Goal: Task Accomplishment & Management: Manage account settings

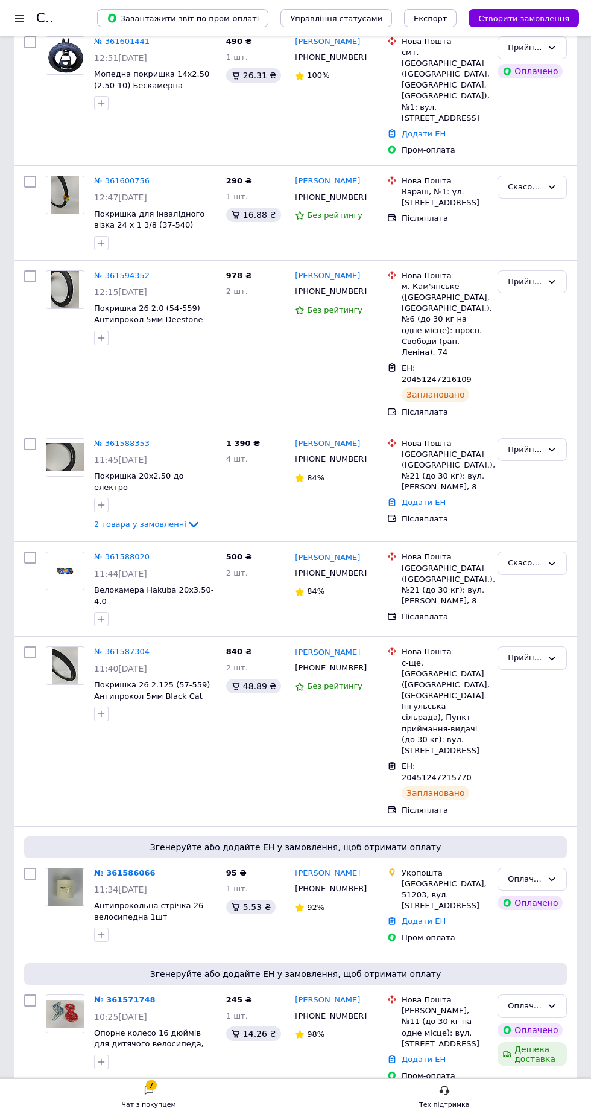
scroll to position [643, 0]
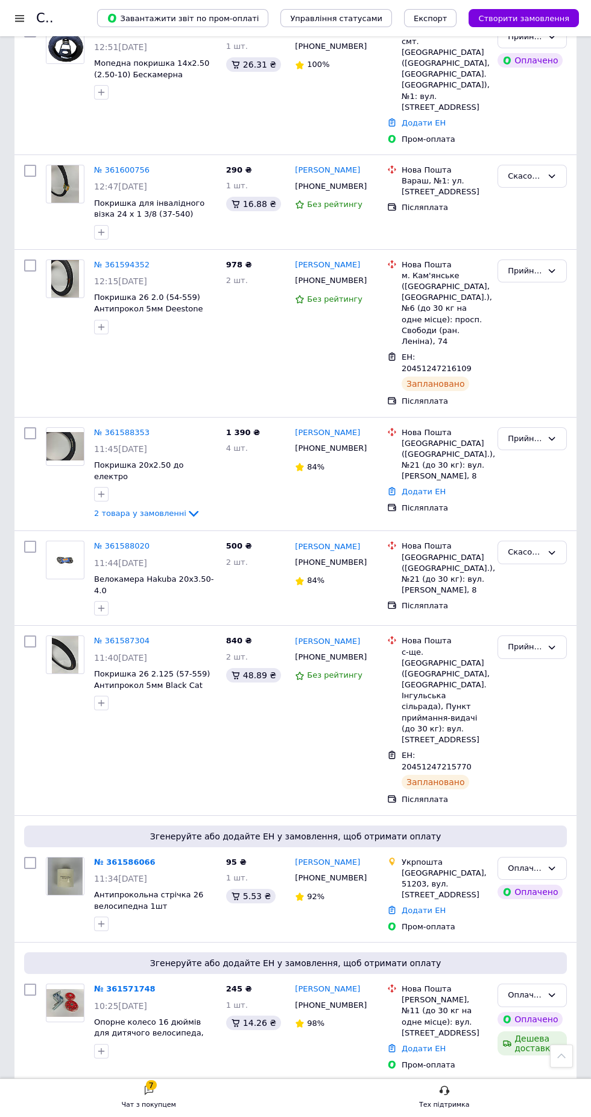
click at [118, 857] on link "№ 361586066" at bounding box center [125, 861] width 62 height 9
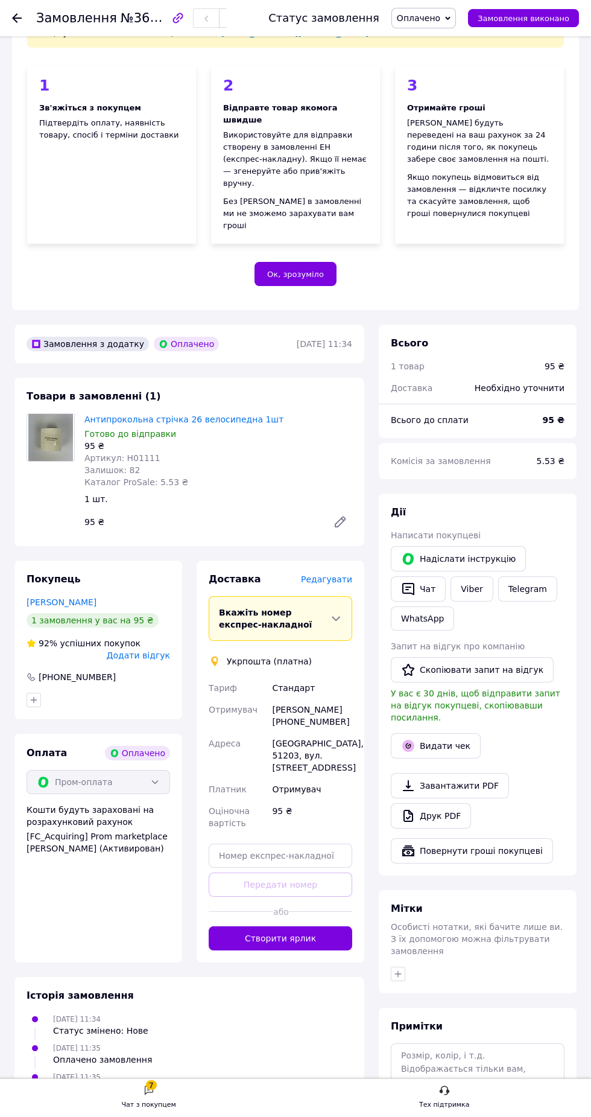
scroll to position [127, 0]
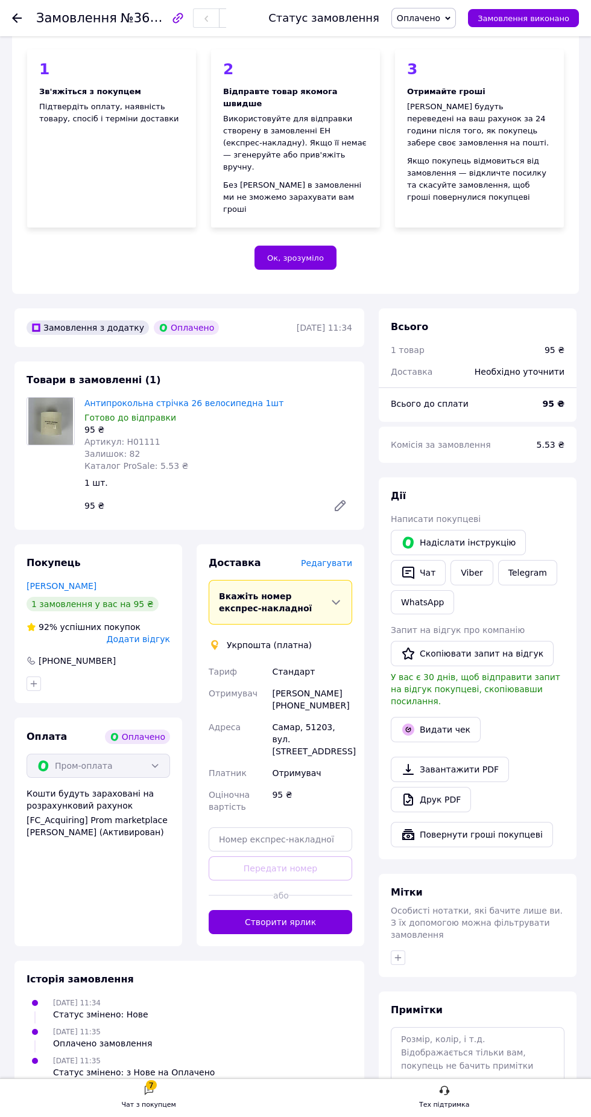
click at [311, 934] on button "Створити ярлик" at bounding box center [281, 922] width 144 height 24
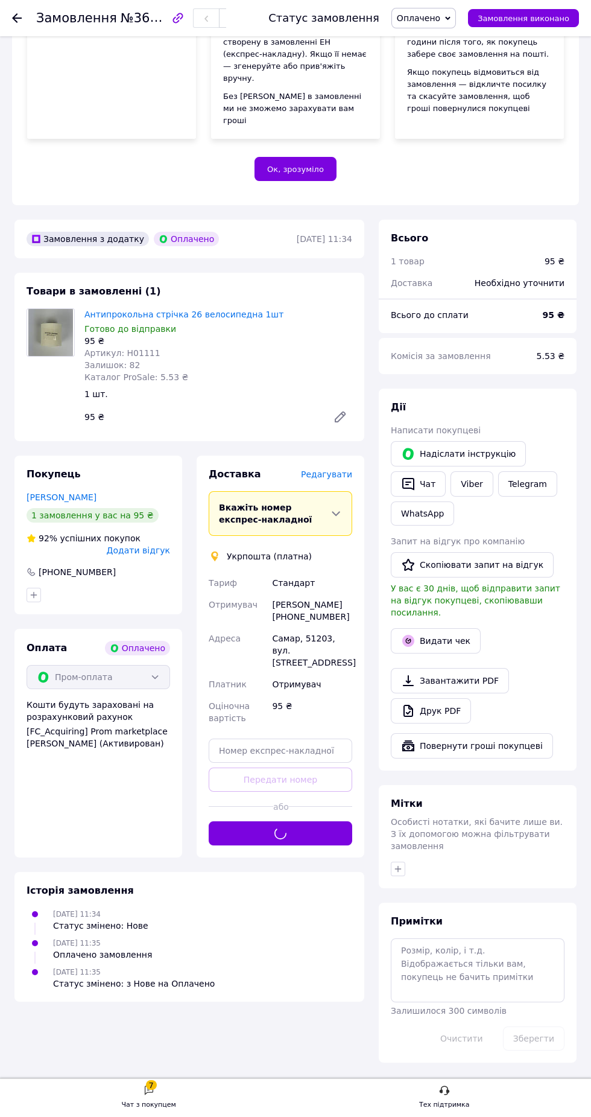
scroll to position [288, 0]
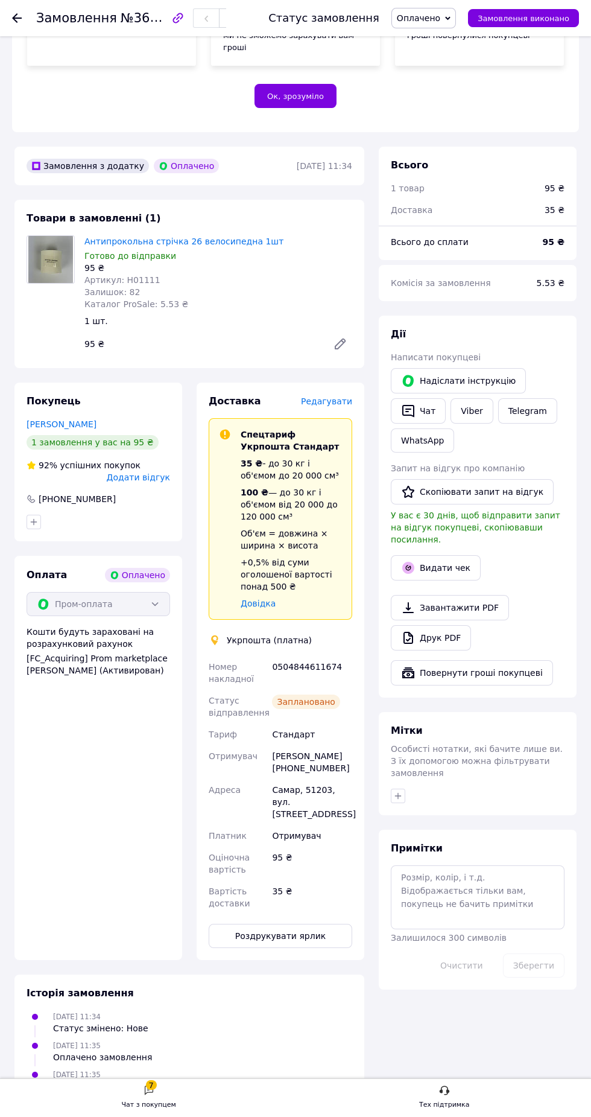
click at [320, 948] on button "Роздрукувати ярлик" at bounding box center [281, 936] width 144 height 24
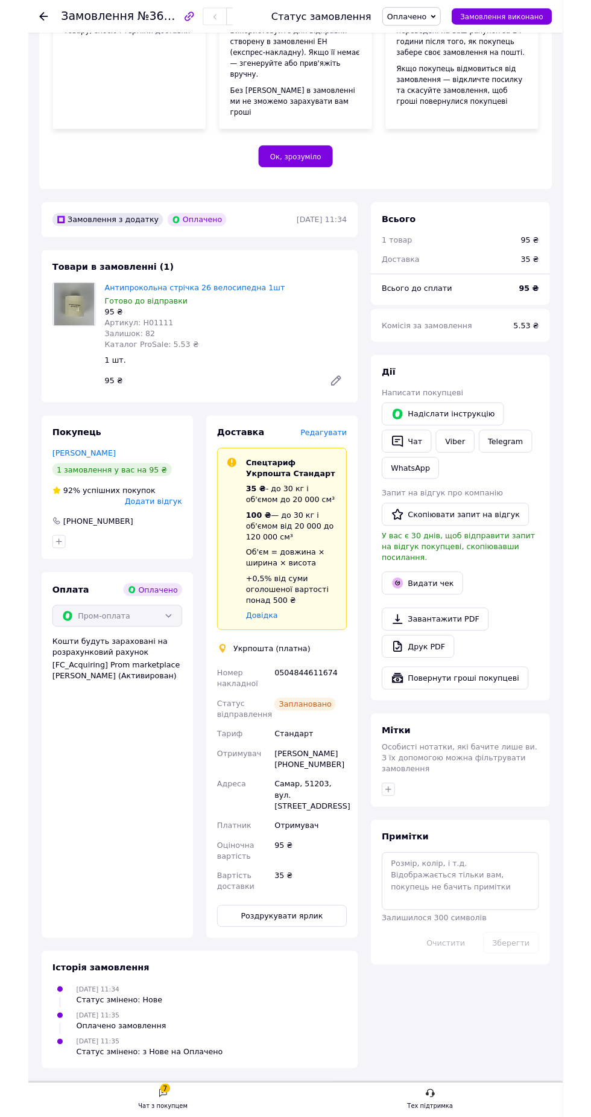
scroll to position [378, 0]
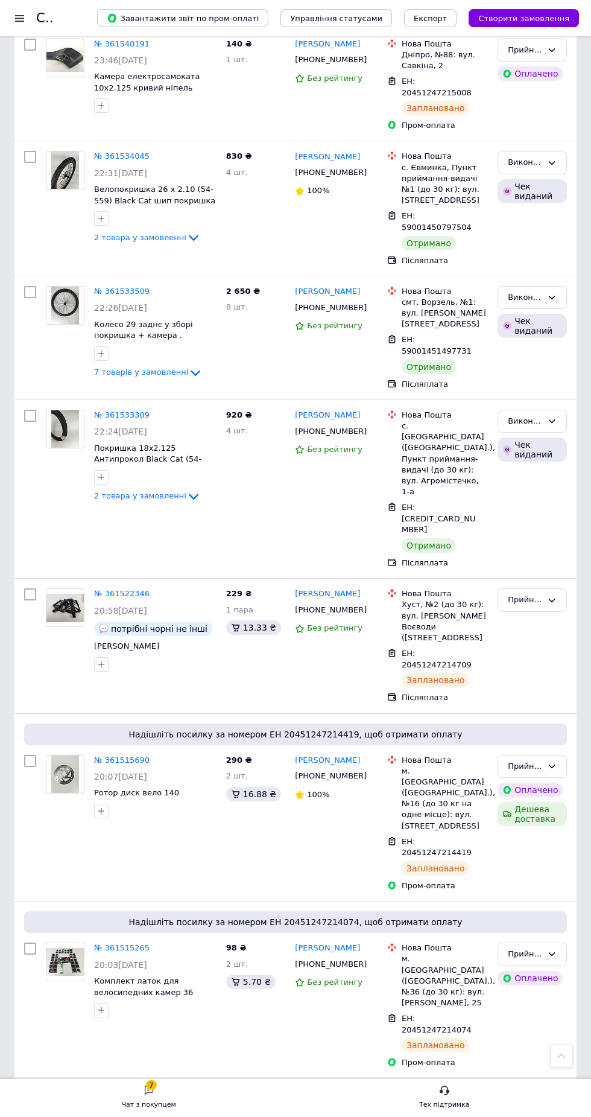
scroll to position [1990, 0]
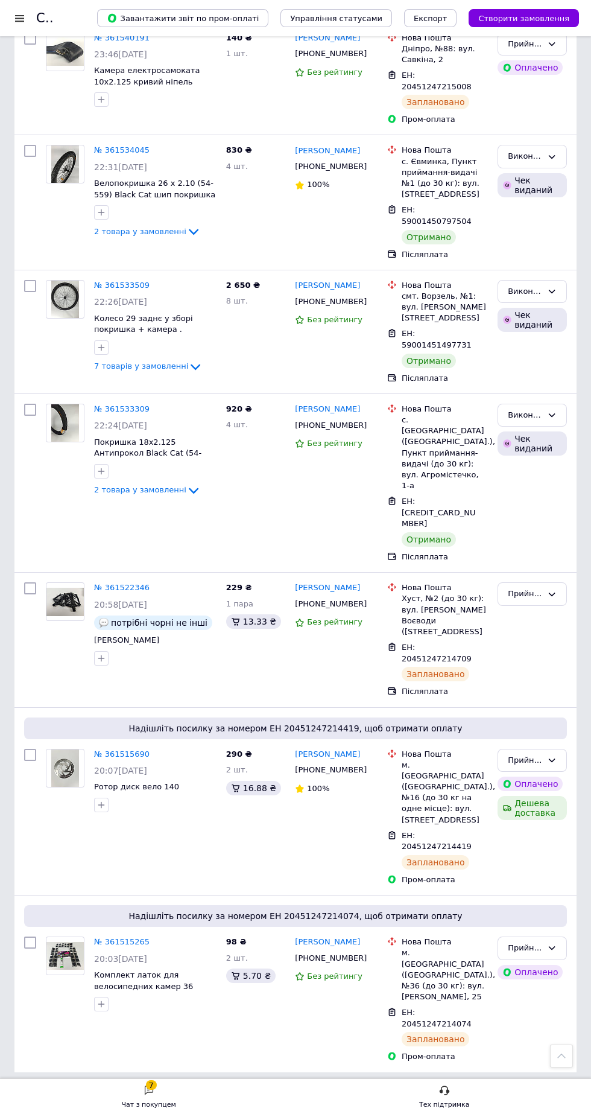
click at [113, 946] on link "№ 361515265" at bounding box center [122, 941] width 56 height 9
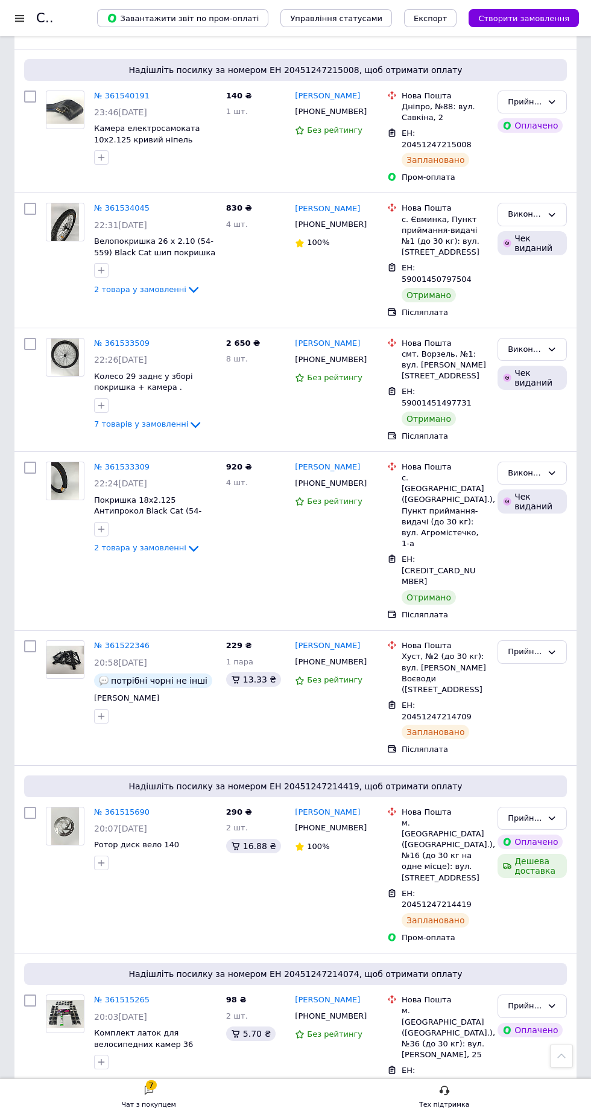
scroll to position [1990, 0]
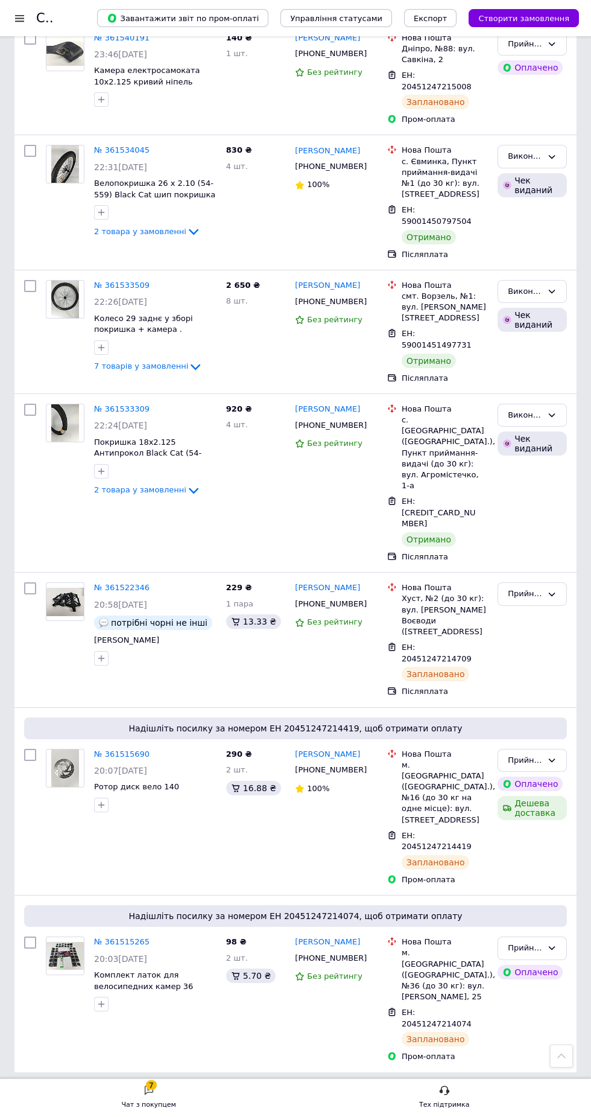
click at [52, 1112] on link "2" at bounding box center [52, 1099] width 27 height 25
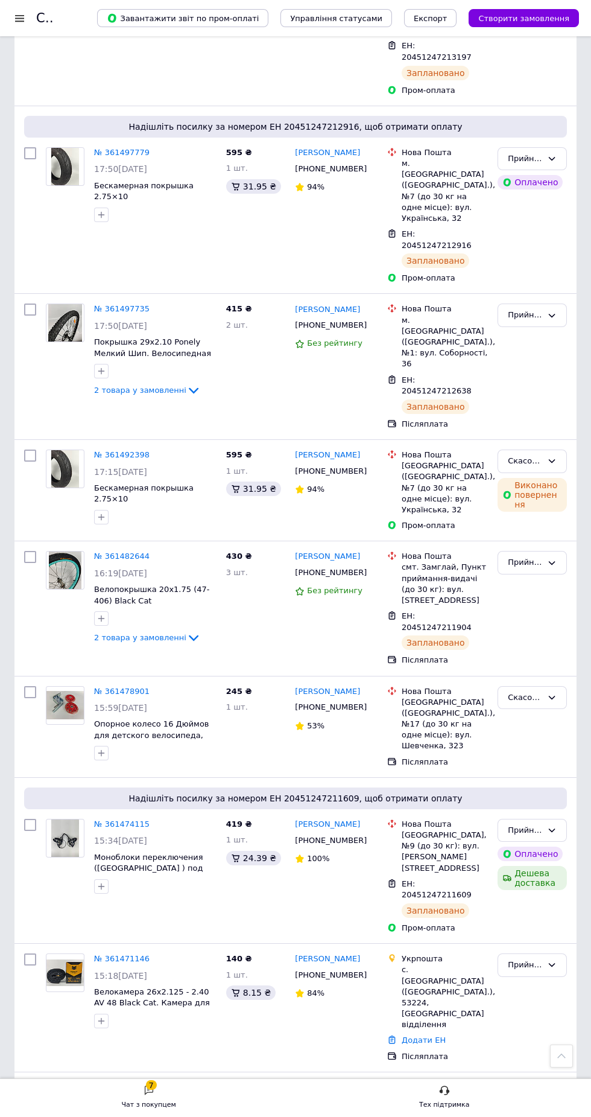
scroll to position [912, 0]
click at [119, 953] on link "№ 361471146" at bounding box center [122, 957] width 56 height 9
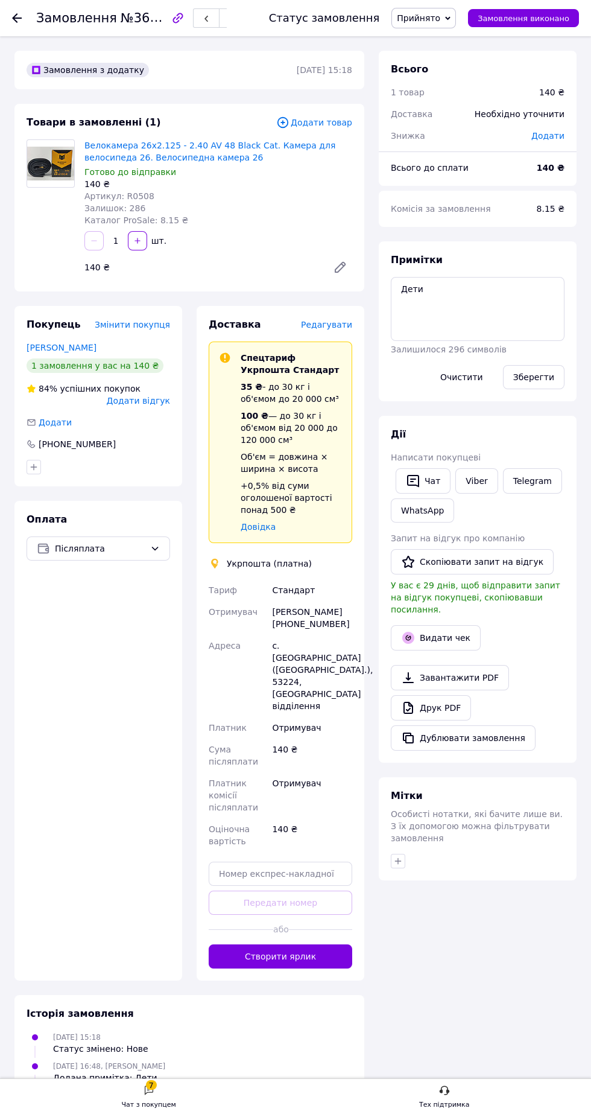
click at [325, 945] on button "Створити ярлик" at bounding box center [281, 956] width 144 height 24
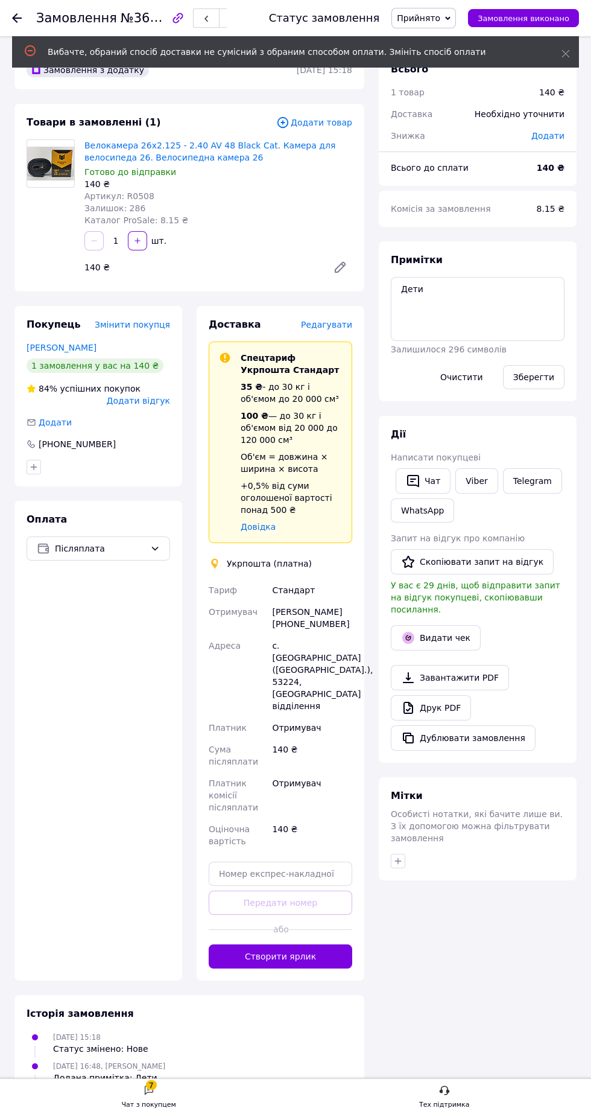
click at [17, 17] on use at bounding box center [17, 18] width 10 height 10
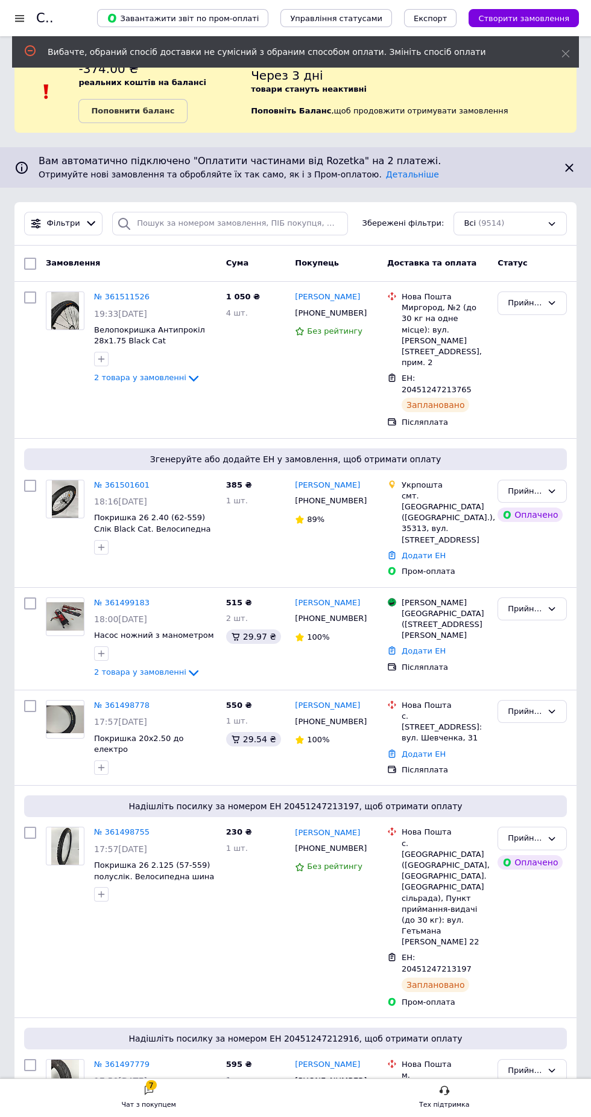
click at [19, 16] on div at bounding box center [19, 18] width 15 height 11
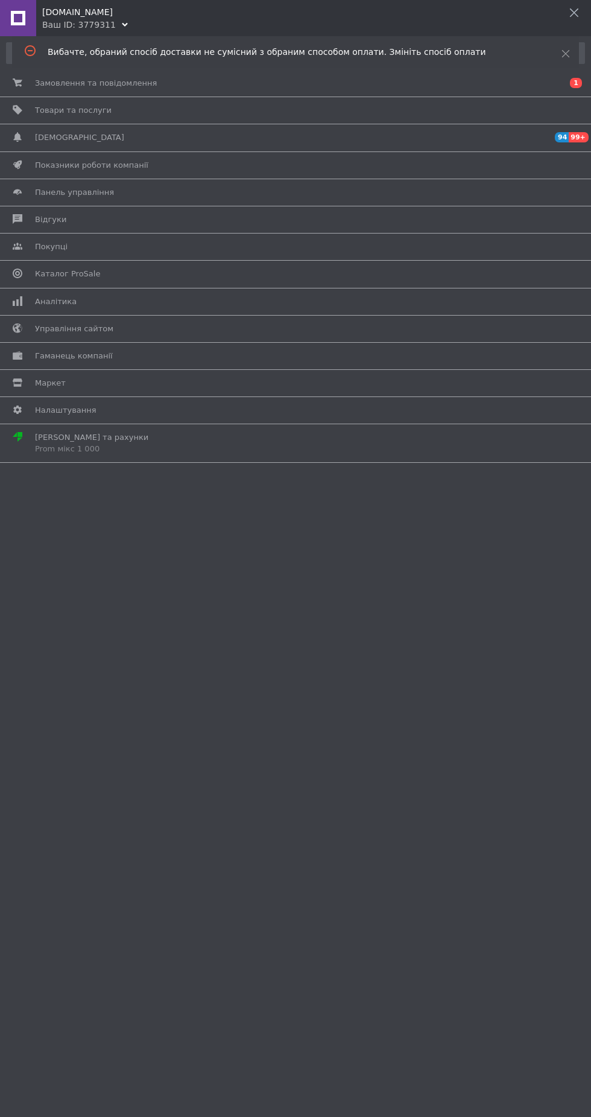
click at [24, 23] on div at bounding box center [18, 18] width 36 height 36
click at [410, 760] on div "Замовлення та повідомлення 0 1 Товари та послуги Сповіщення 94 99+ Показники ро…" at bounding box center [295, 576] width 591 height 1081
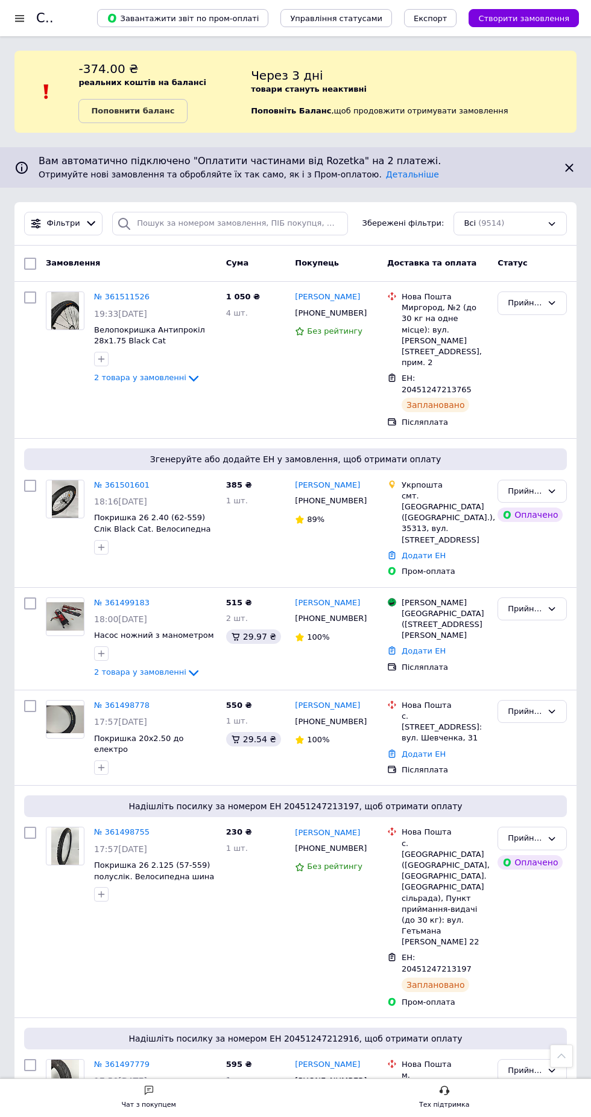
scroll to position [912, 0]
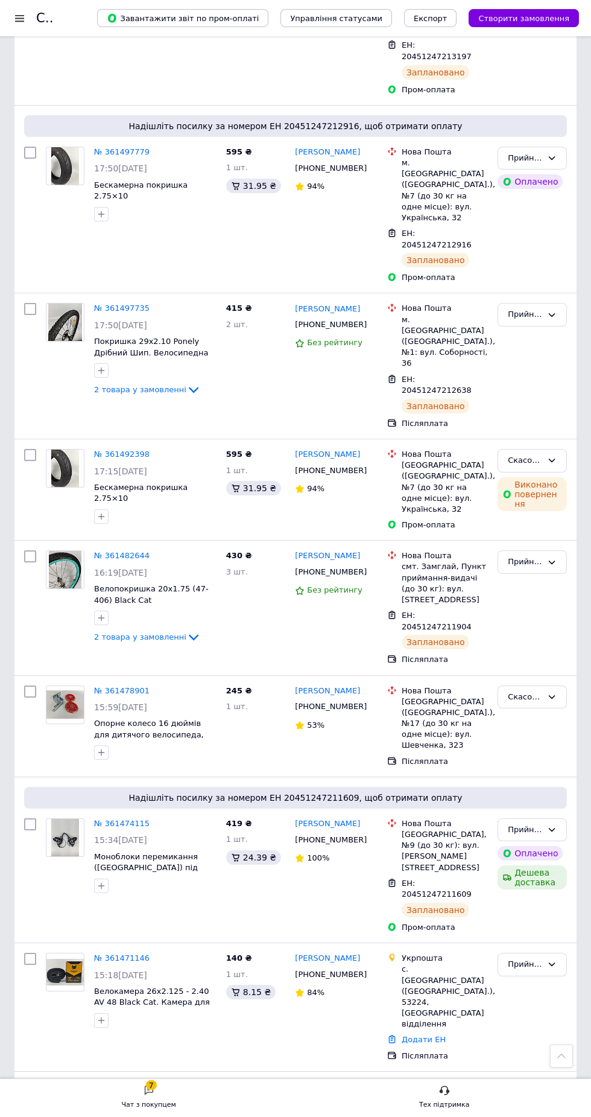
click at [19, 17] on div at bounding box center [19, 18] width 15 height 11
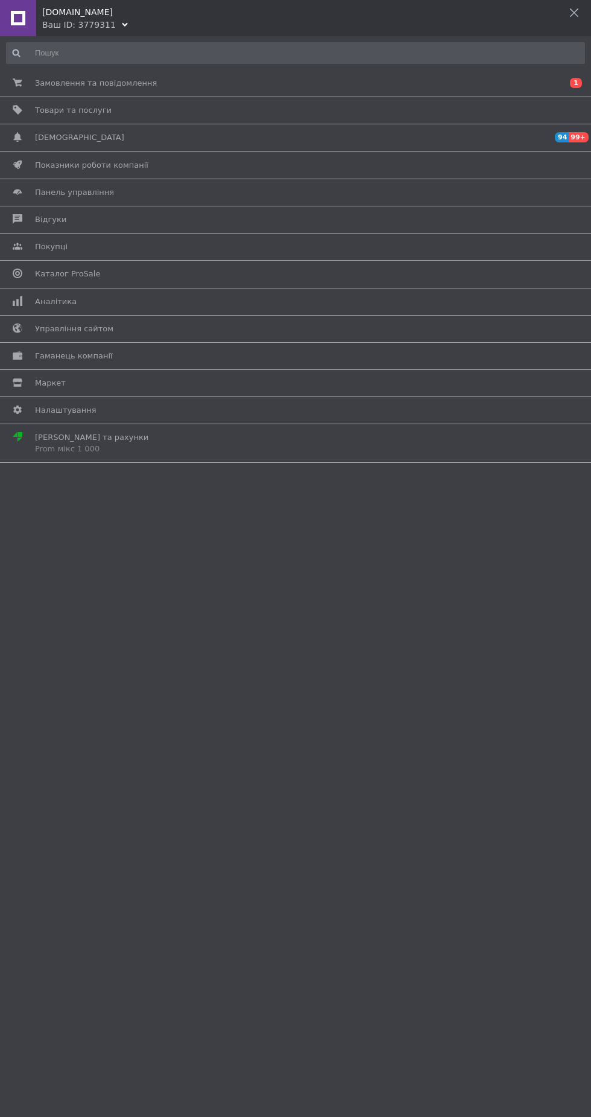
click at [44, 410] on span "Налаштування" at bounding box center [66, 410] width 62 height 11
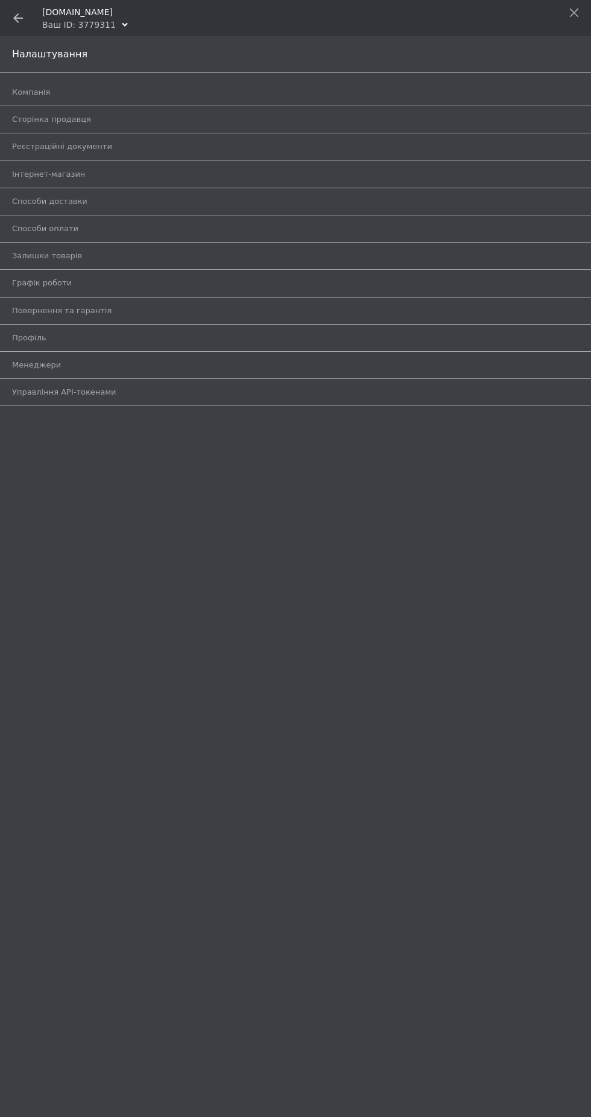
click at [14, 226] on span "Способи оплати" at bounding box center [45, 228] width 66 height 11
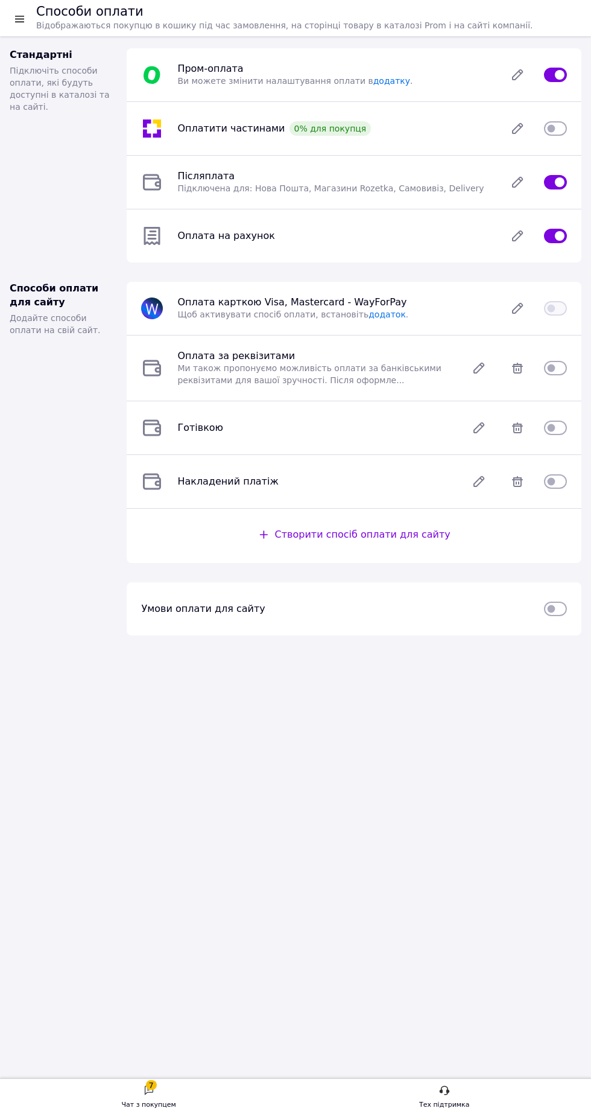
click at [518, 183] on icon at bounding box center [518, 182] width 10 height 10
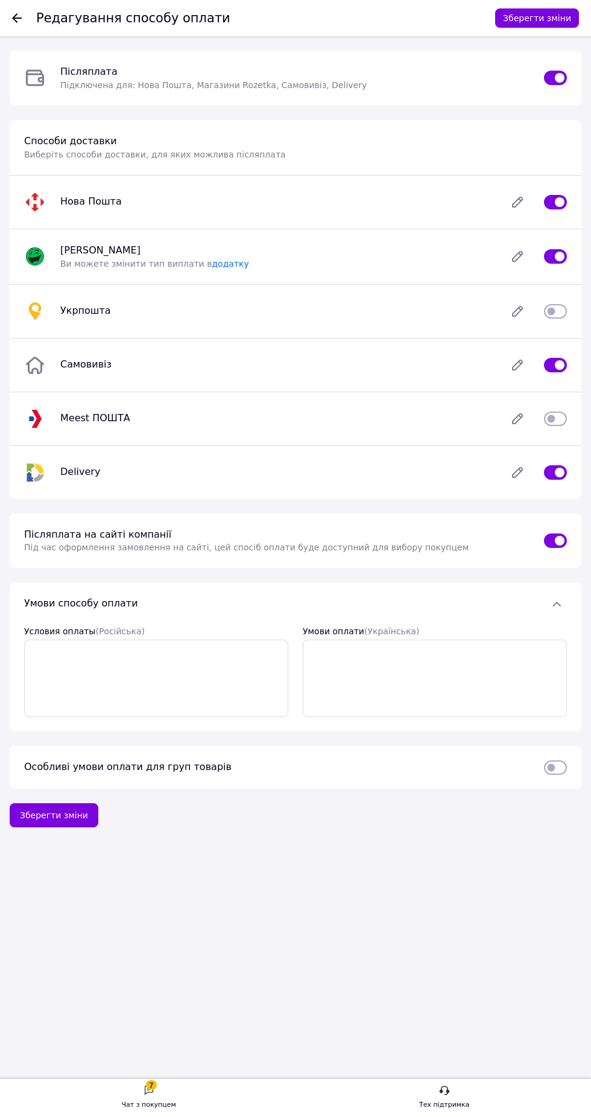
click at [561, 311] on input "checkbox" at bounding box center [555, 311] width 23 height 12
checkbox input "true"
click at [530, 18] on button "Зберегти зміни" at bounding box center [537, 17] width 84 height 19
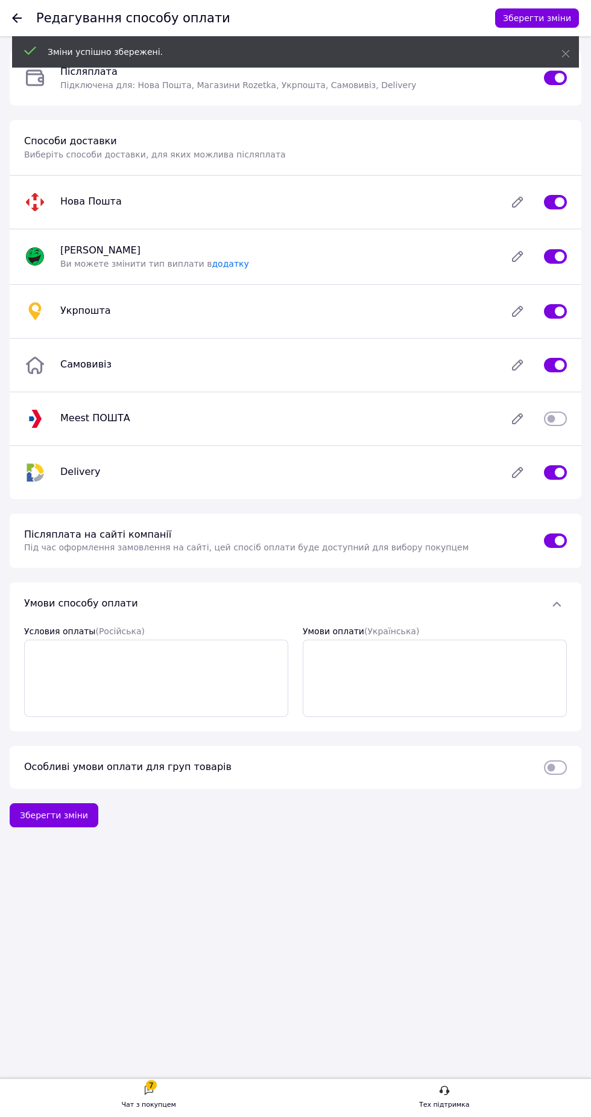
click at [17, 17] on use at bounding box center [17, 18] width 10 height 10
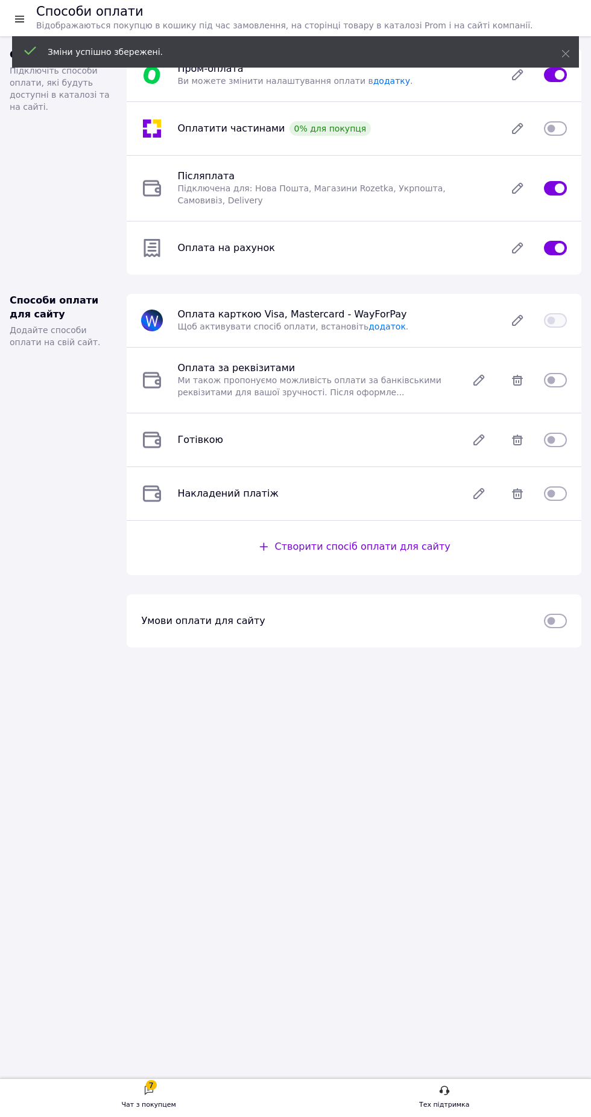
click at [29, 45] on icon at bounding box center [30, 51] width 12 height 12
click at [21, 21] on div at bounding box center [19, 19] width 15 height 12
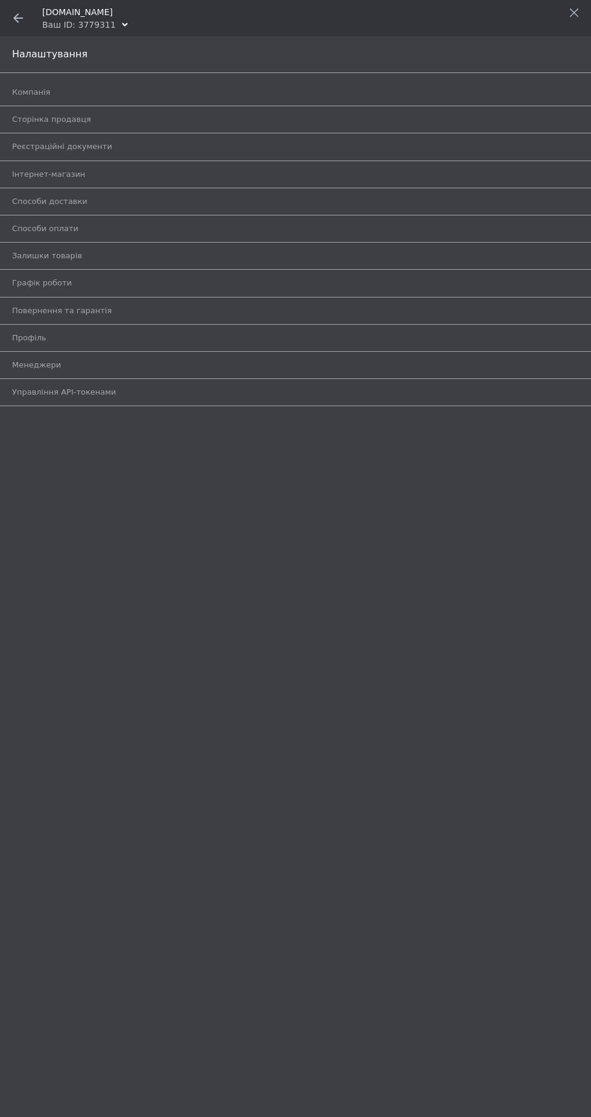
click at [22, 15] on icon at bounding box center [18, 18] width 10 height 10
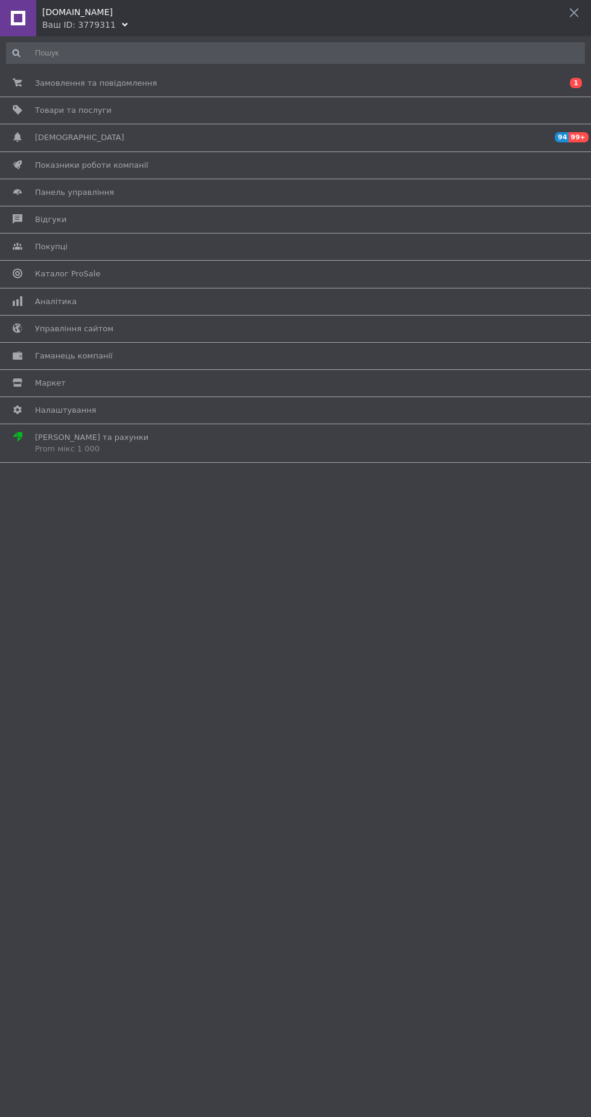
click at [46, 109] on span "Товари та послуги" at bounding box center [73, 110] width 77 height 11
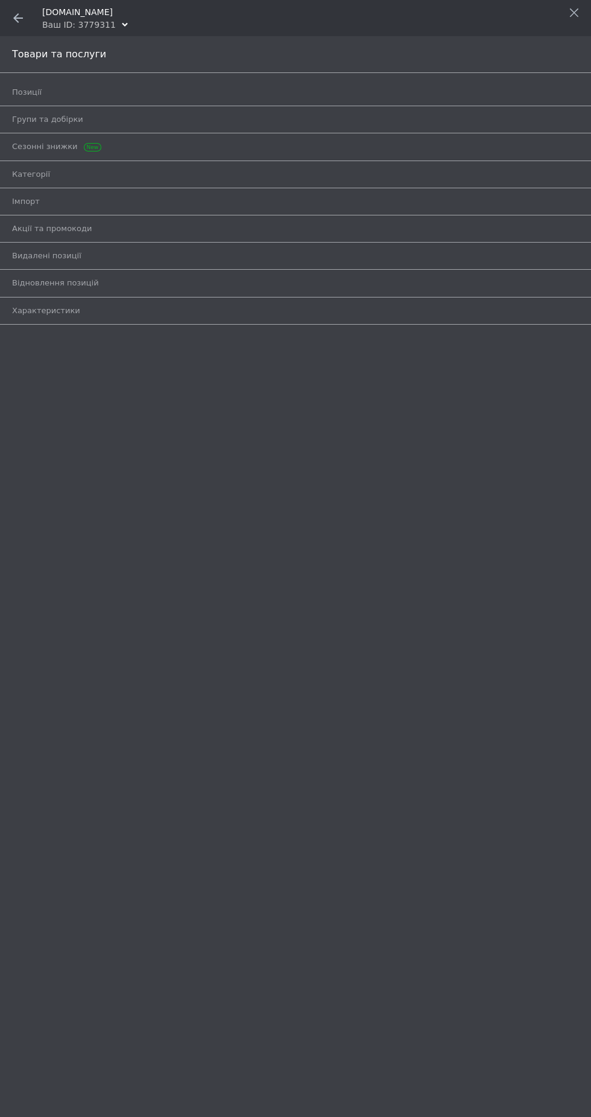
click at [18, 18] on use at bounding box center [18, 18] width 10 height 10
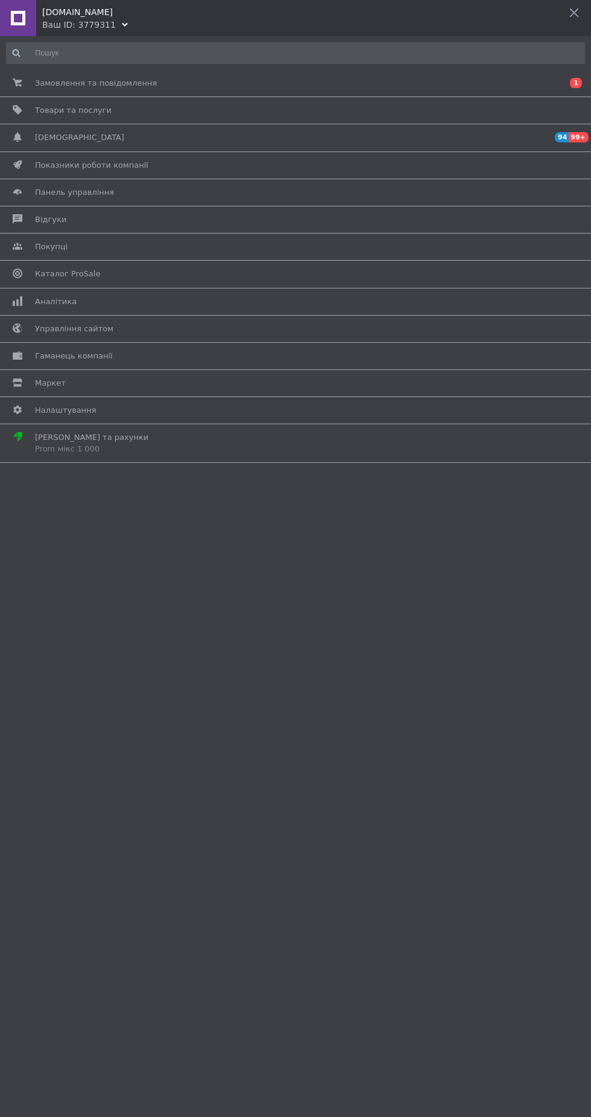
click at [52, 78] on span "Замовлення та повідомлення" at bounding box center [96, 83] width 122 height 11
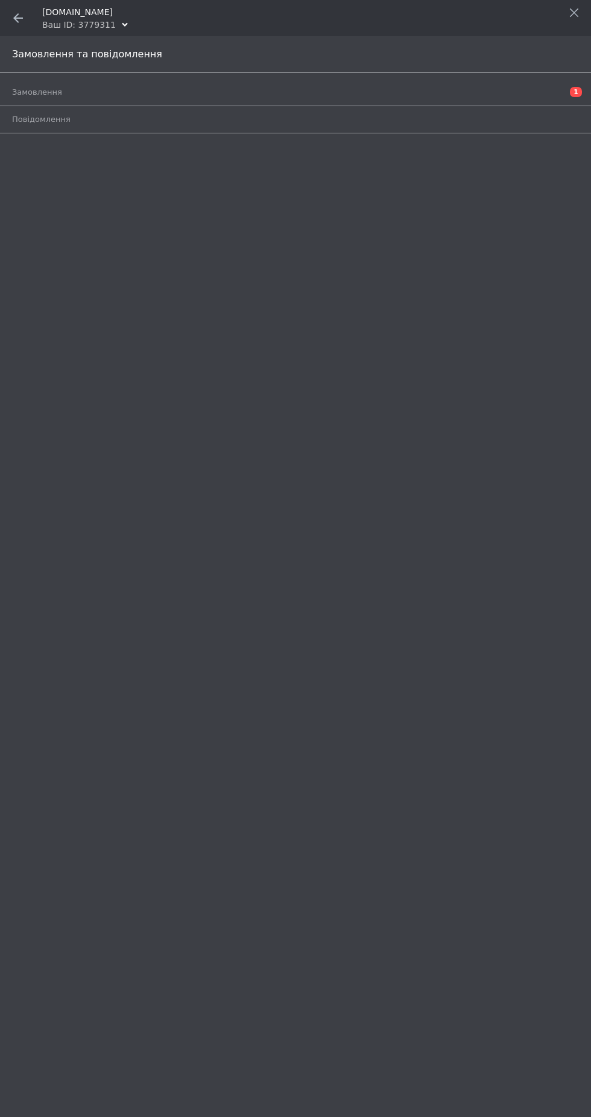
click at [25, 92] on span "Замовлення" at bounding box center [37, 92] width 50 height 11
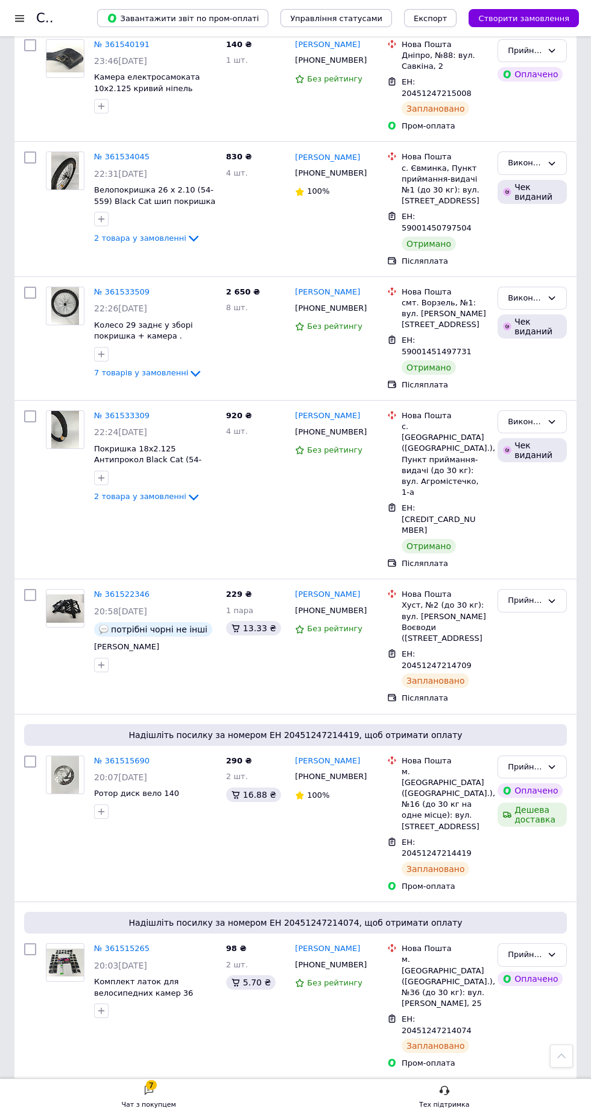
scroll to position [1990, 0]
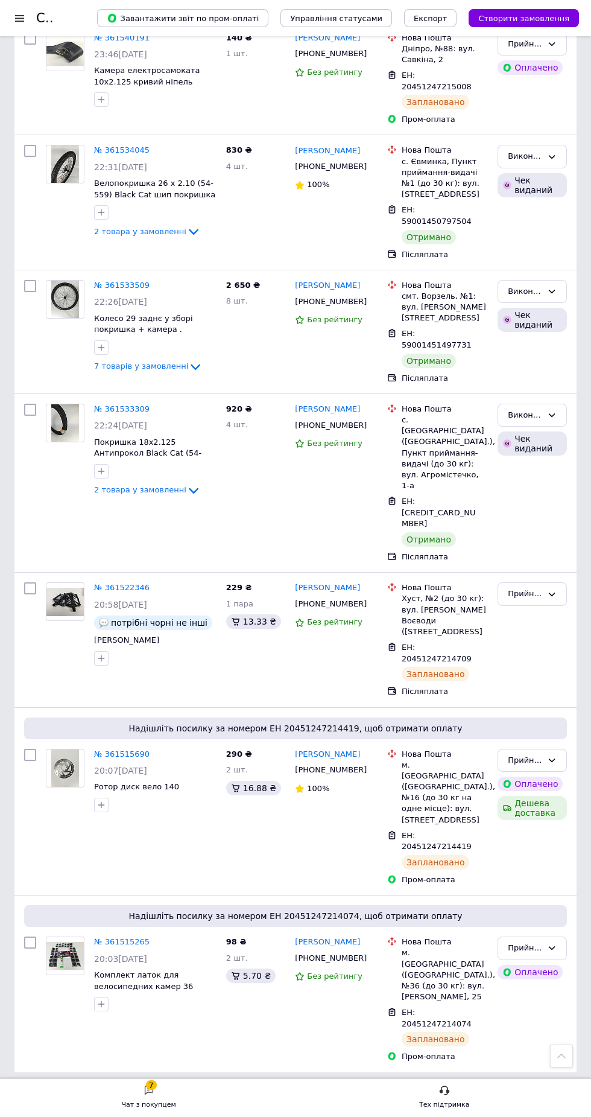
click at [52, 1112] on link "2" at bounding box center [52, 1099] width 27 height 25
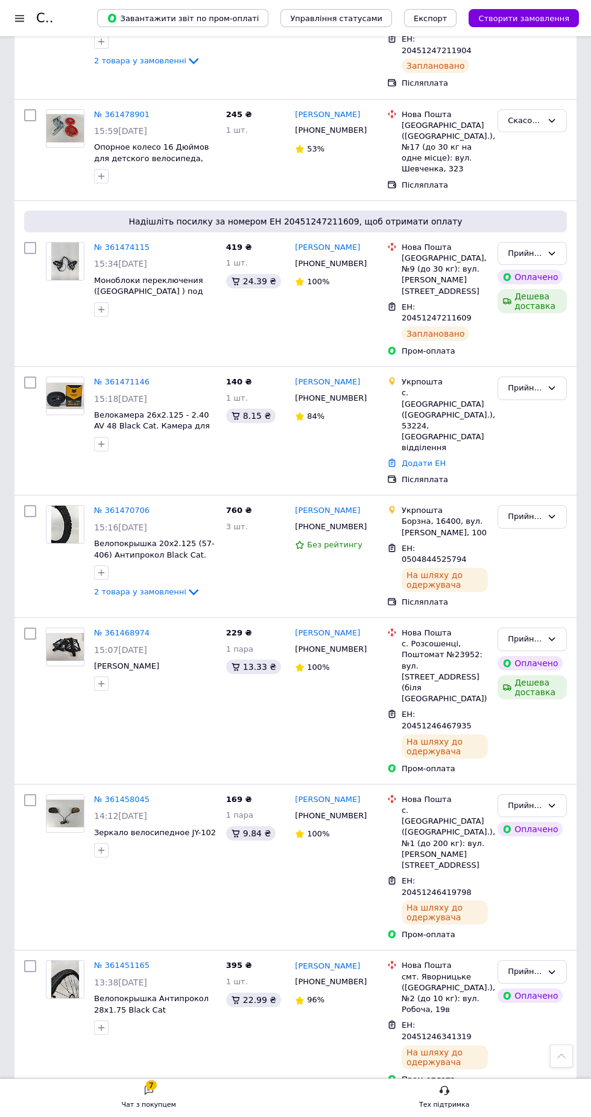
scroll to position [1492, 0]
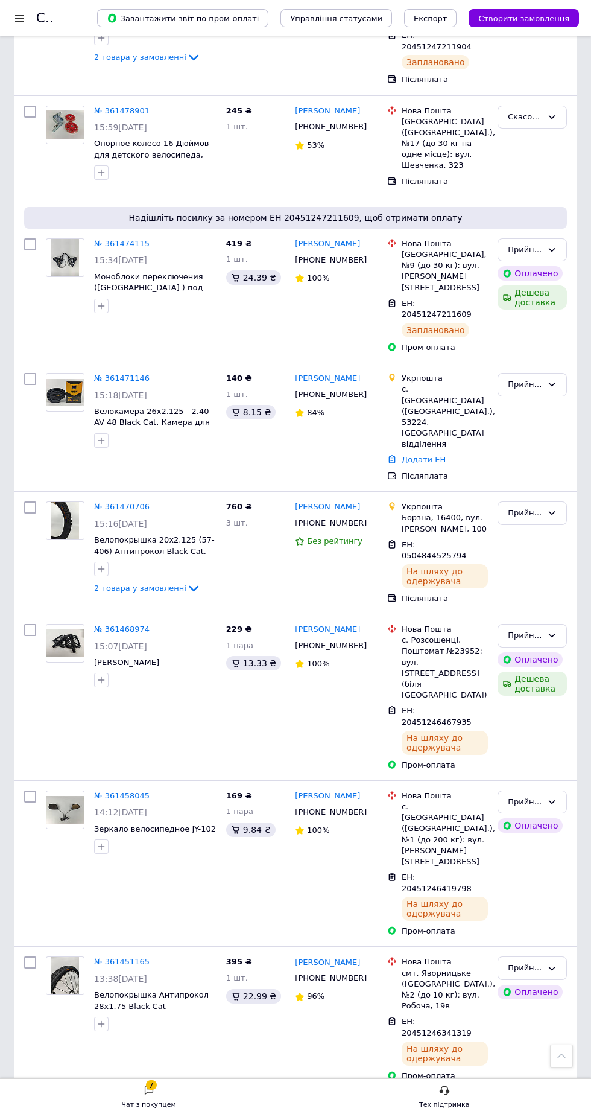
click at [110, 234] on div "№ 361474115 15:34, 11.09.2025 Моноблоки переключения (Китай ) под SHIMANO 3/7 с…" at bounding box center [131, 296] width 180 height 124
click at [108, 374] on link "№ 361471146" at bounding box center [122, 378] width 56 height 9
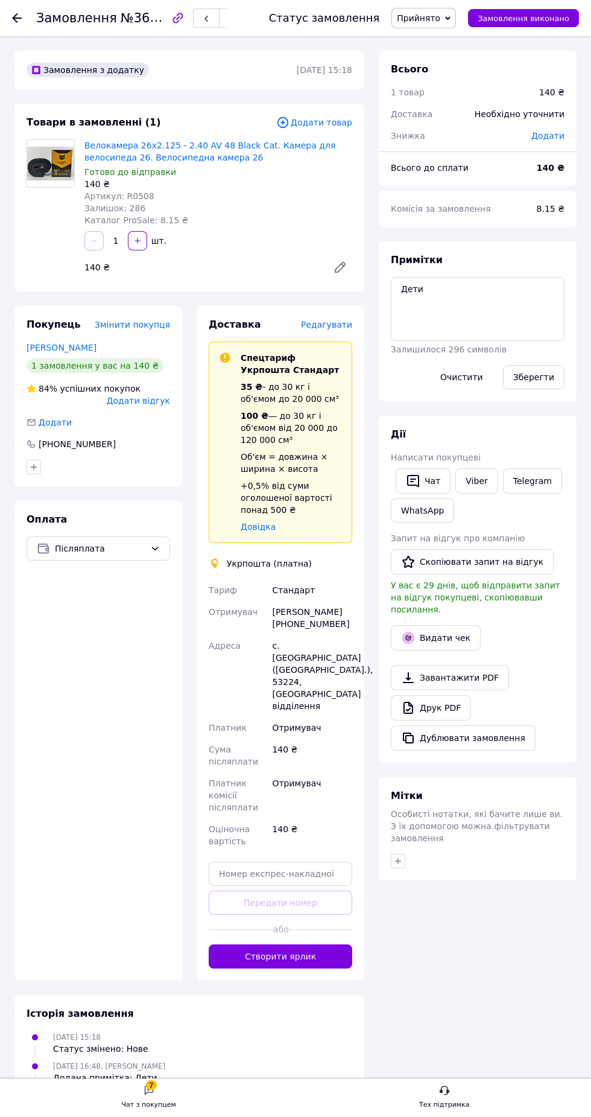
click at [345, 946] on button "Створити ярлик" at bounding box center [281, 956] width 144 height 24
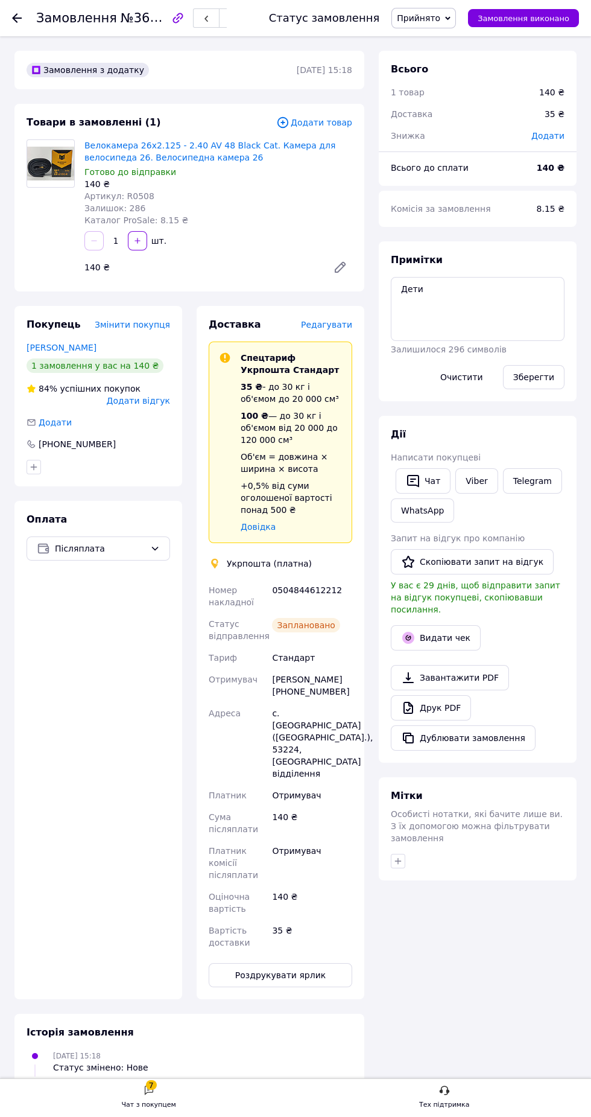
click at [325, 970] on button "Роздрукувати ярлик" at bounding box center [281, 975] width 144 height 24
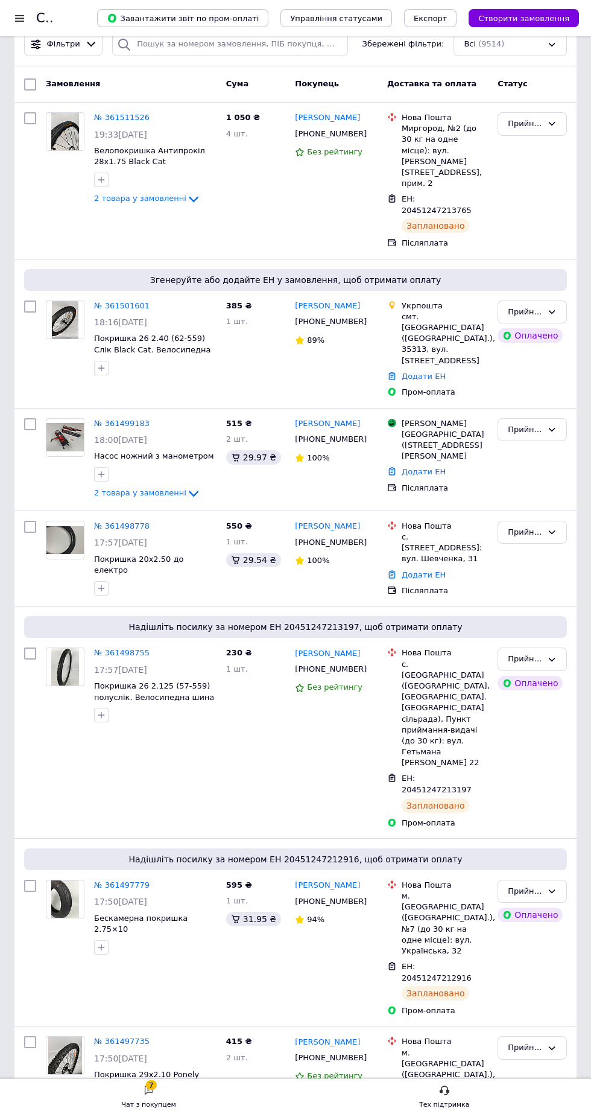
scroll to position [177, 0]
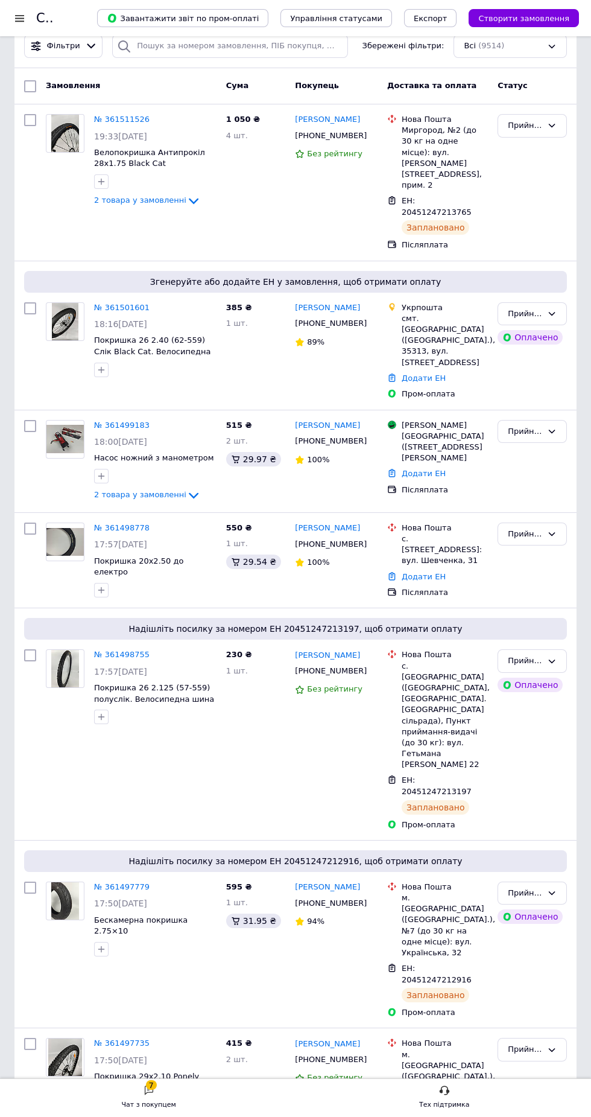
click at [110, 303] on link "№ 361501601" at bounding box center [122, 307] width 56 height 9
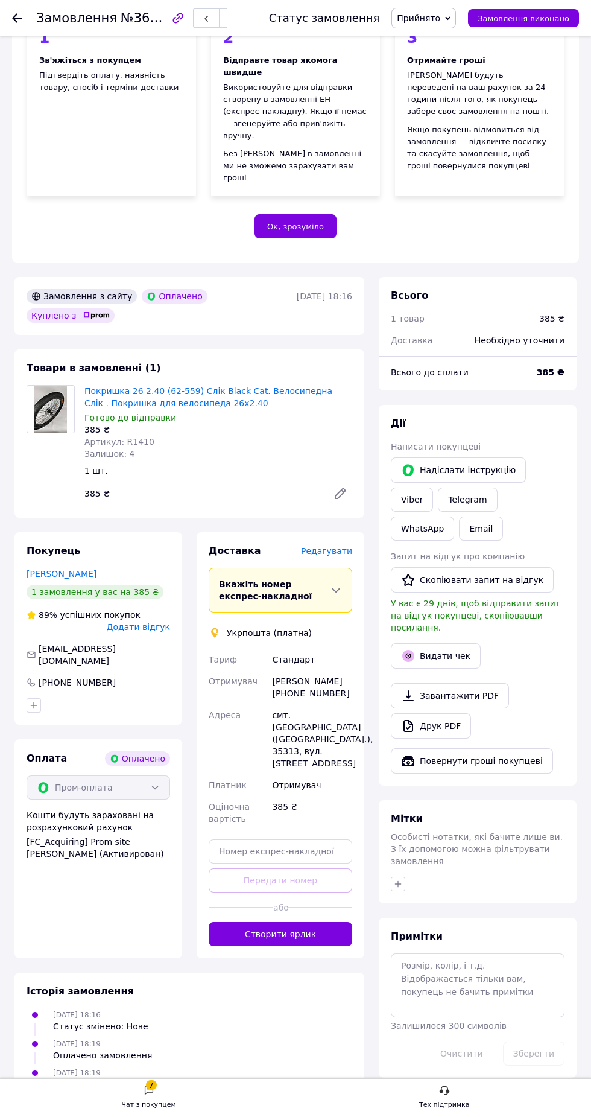
scroll to position [162, 0]
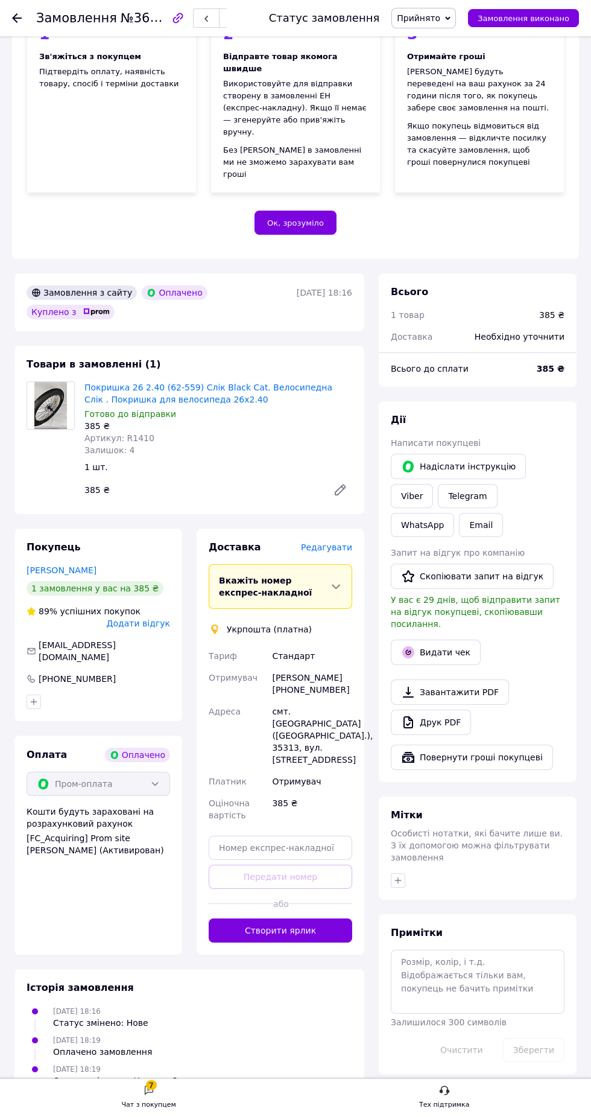
click at [302, 943] on button "Створити ярлик" at bounding box center [281, 930] width 144 height 24
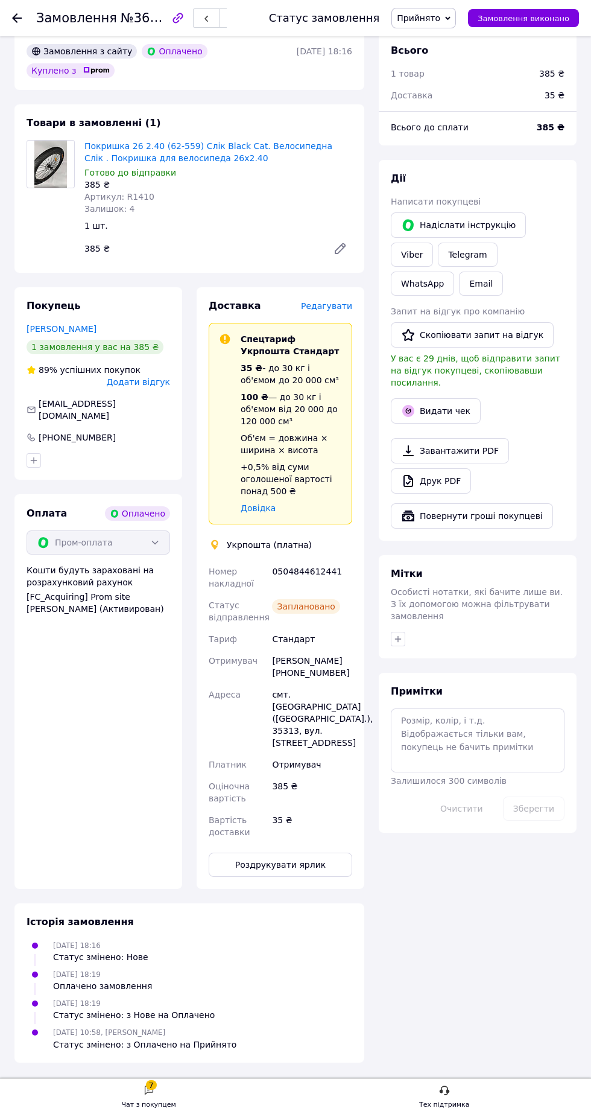
scroll to position [416, 0]
click at [304, 877] on button "Роздрукувати ярлик" at bounding box center [281, 865] width 144 height 24
